Goal: Task Accomplishment & Management: Complete application form

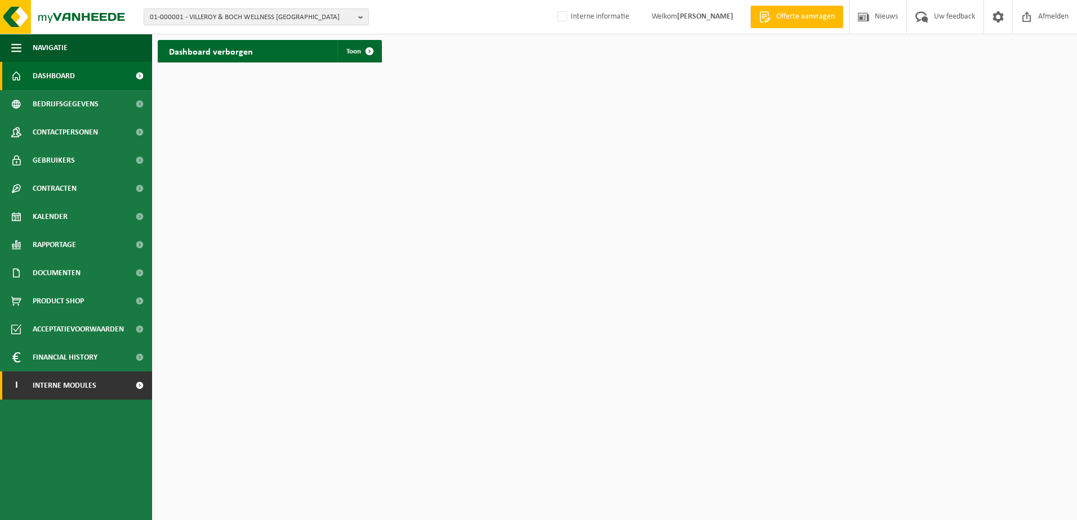
drag, startPoint x: 138, startPoint y: 388, endPoint x: 125, endPoint y: 391, distance: 13.4
click at [138, 388] on span at bounding box center [139, 386] width 25 height 28
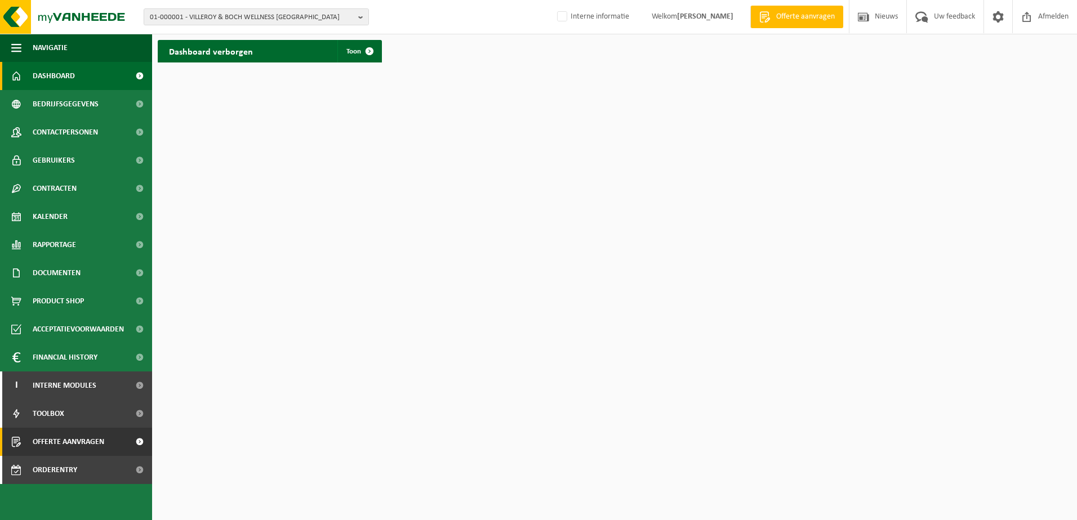
click at [71, 398] on span "Offerte aanvragen" at bounding box center [69, 442] width 72 height 28
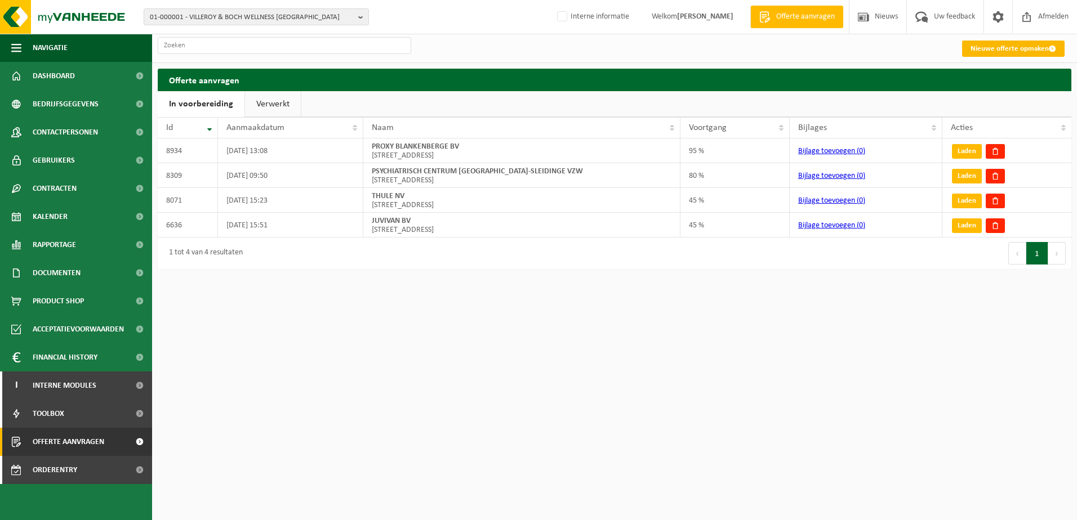
click at [1022, 48] on link "Nieuwe offerte opmaken" at bounding box center [1013, 49] width 103 height 16
